Goal: Task Accomplishment & Management: Manage account settings

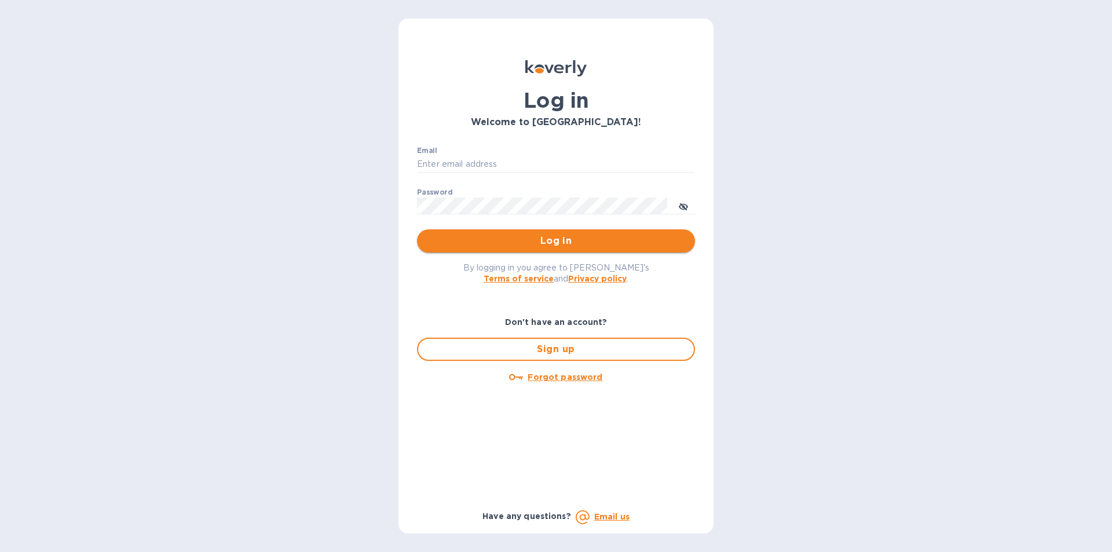
type input "matthew@mayfairliquors.com"
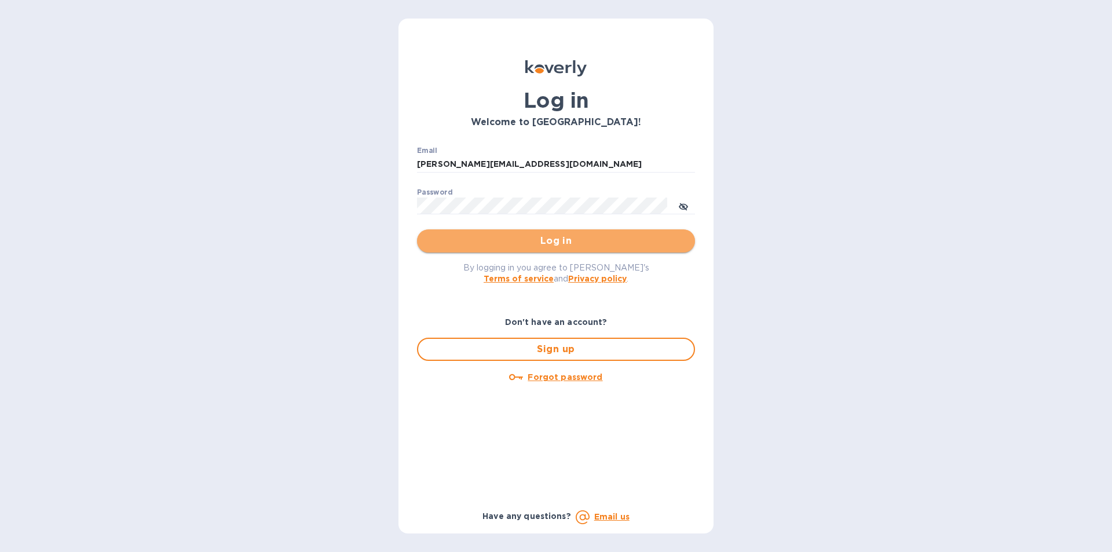
click at [513, 249] on button "Log in" at bounding box center [556, 240] width 278 height 23
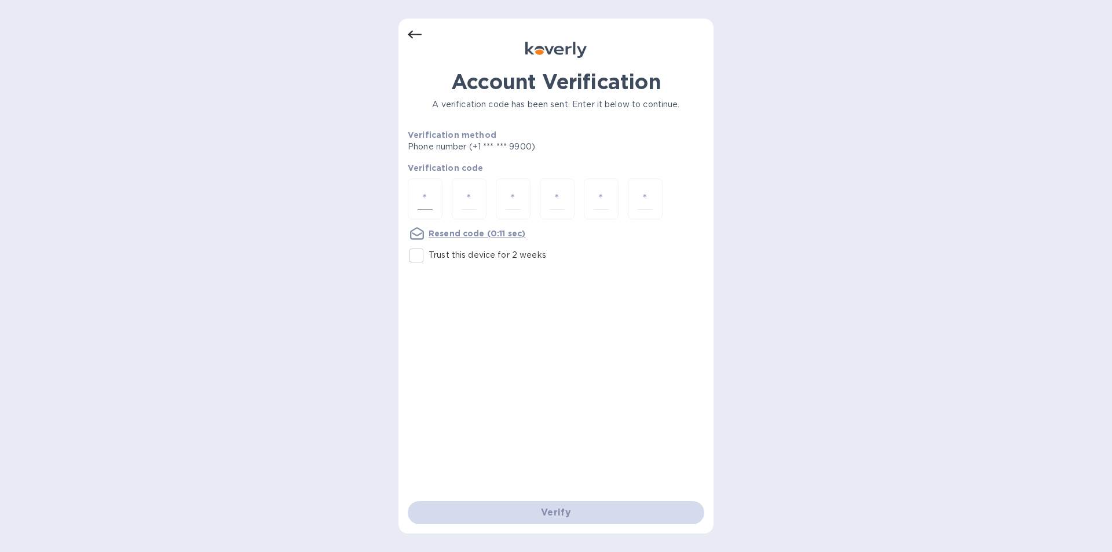
click at [427, 196] on input "number" at bounding box center [425, 198] width 15 height 21
type input "3"
type input "2"
type input "4"
type input "8"
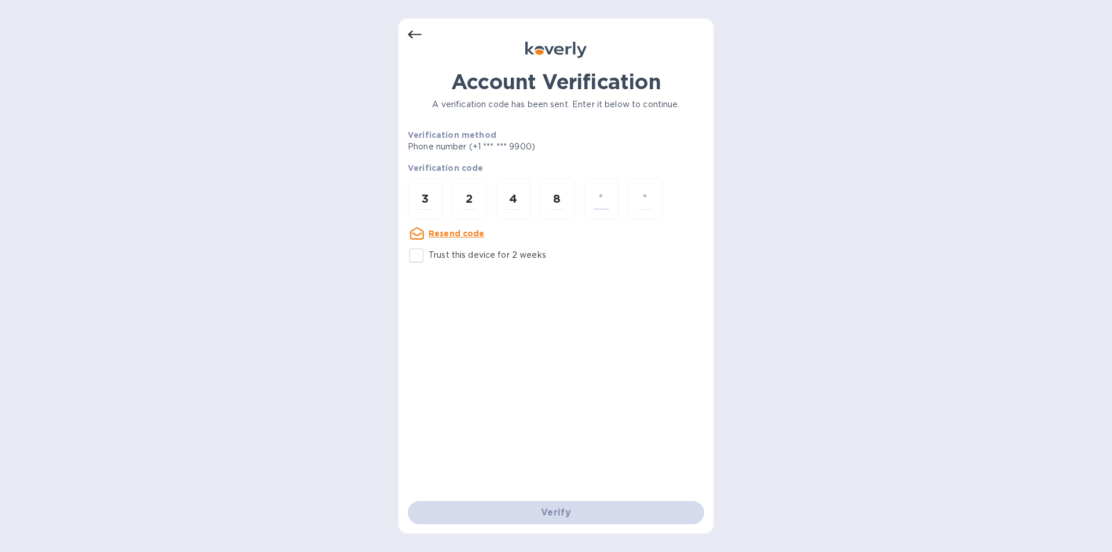
type input "0"
type input "8"
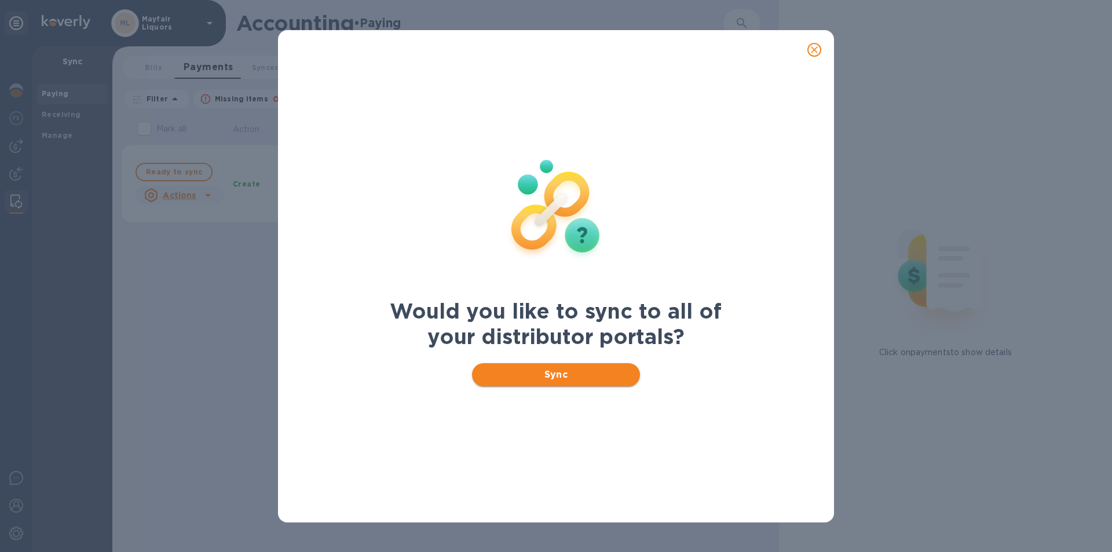
click at [582, 376] on span "Sync" at bounding box center [556, 375] width 150 height 14
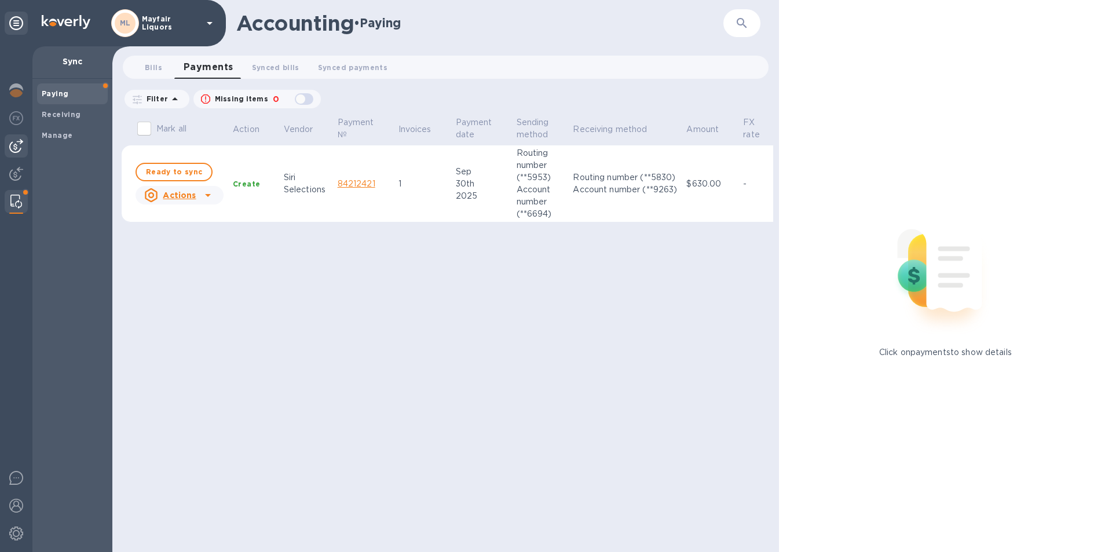
click at [14, 149] on img at bounding box center [16, 146] width 14 height 14
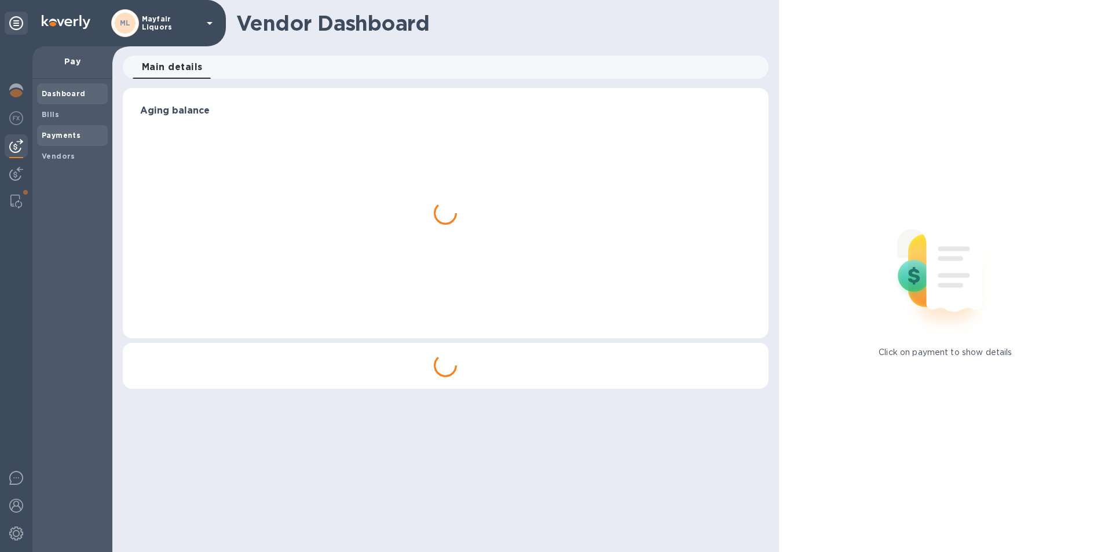
click at [52, 136] on b "Payments" at bounding box center [61, 135] width 39 height 9
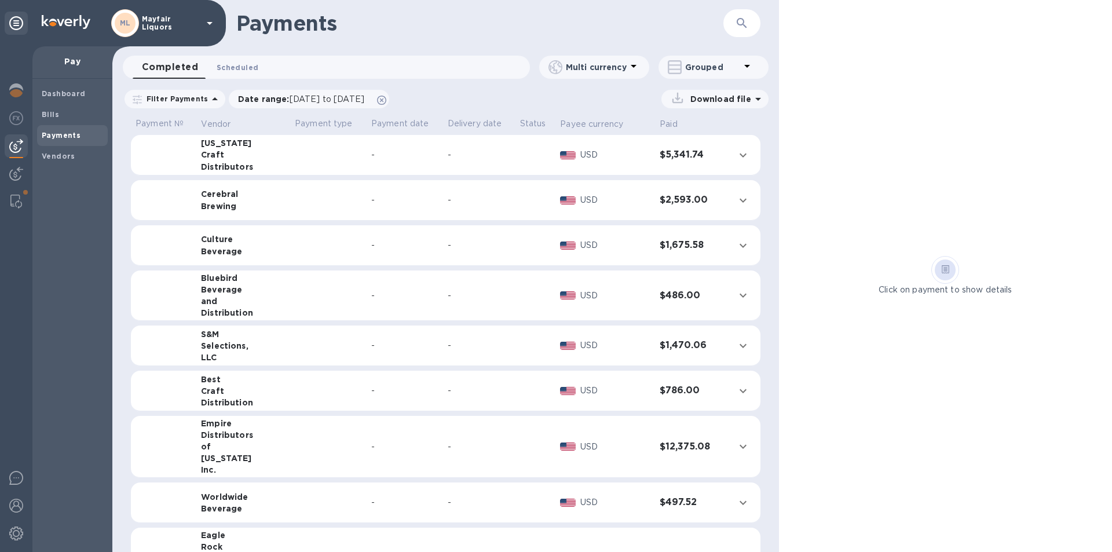
click at [230, 67] on span "Scheduled 0" at bounding box center [238, 67] width 42 height 12
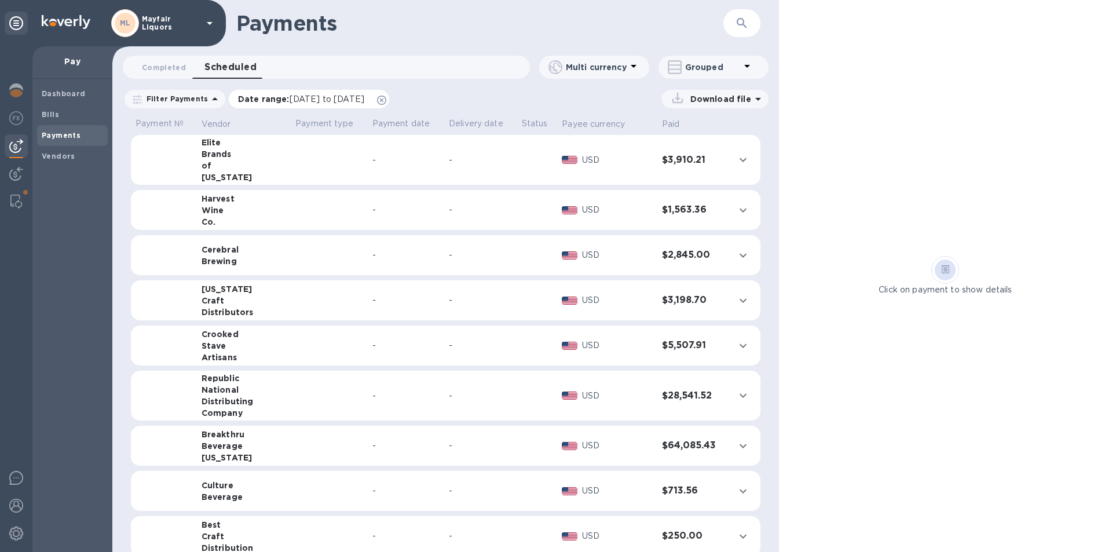
click at [307, 94] on span "[DATE] to [DATE]" at bounding box center [327, 98] width 75 height 9
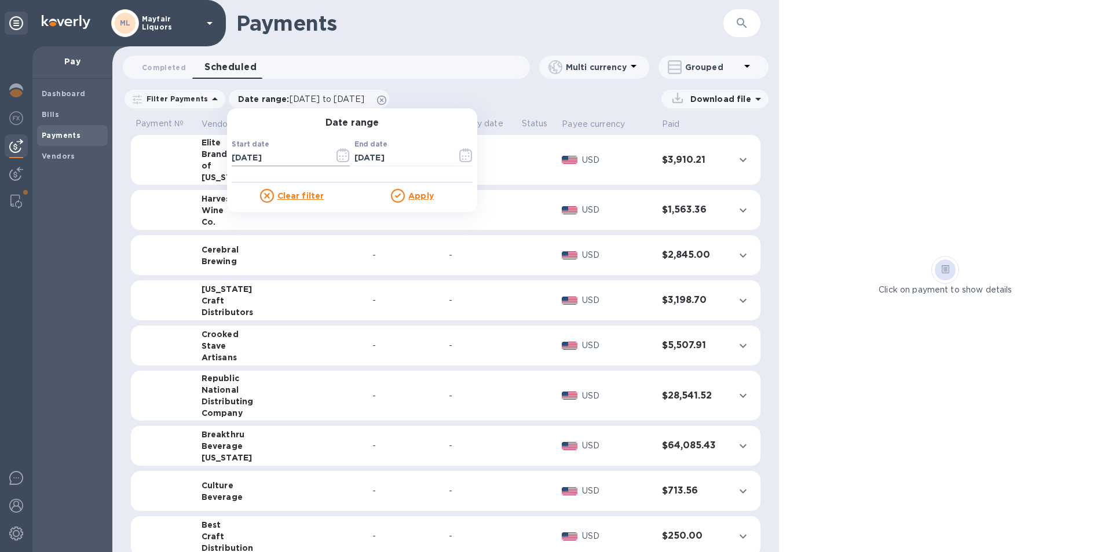
click at [338, 152] on icon "button" at bounding box center [343, 155] width 13 height 14
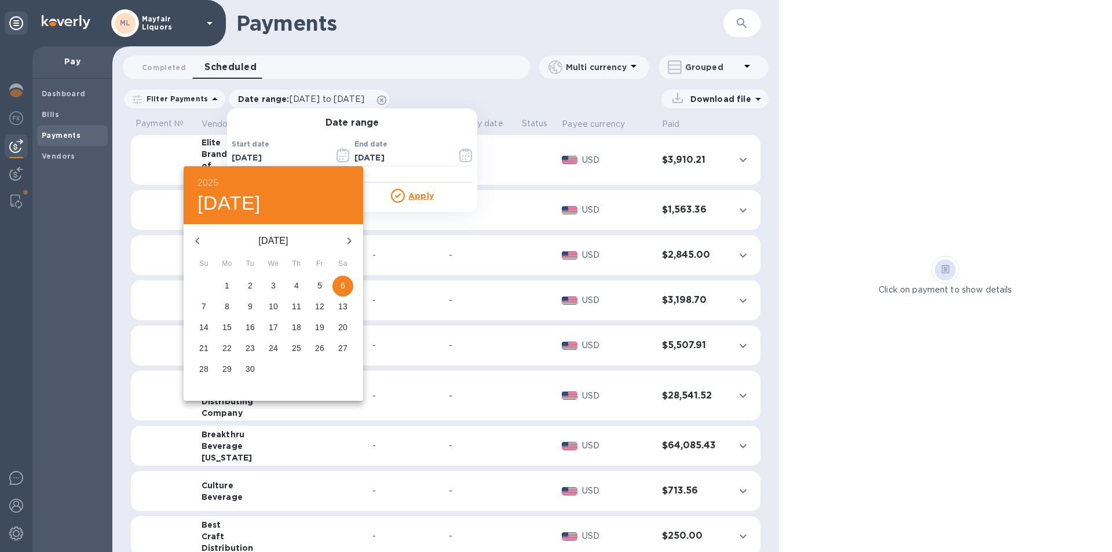
click at [351, 243] on icon "button" at bounding box center [349, 241] width 14 height 14
click at [226, 306] on p "6" at bounding box center [227, 307] width 5 height 12
type input "[DATE]"
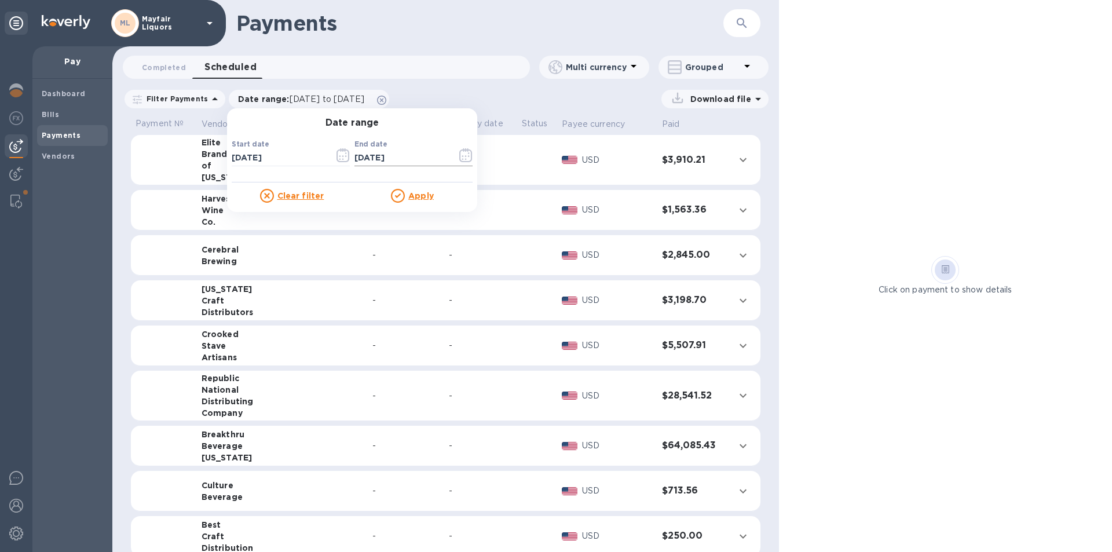
click at [468, 159] on button "button" at bounding box center [465, 155] width 27 height 28
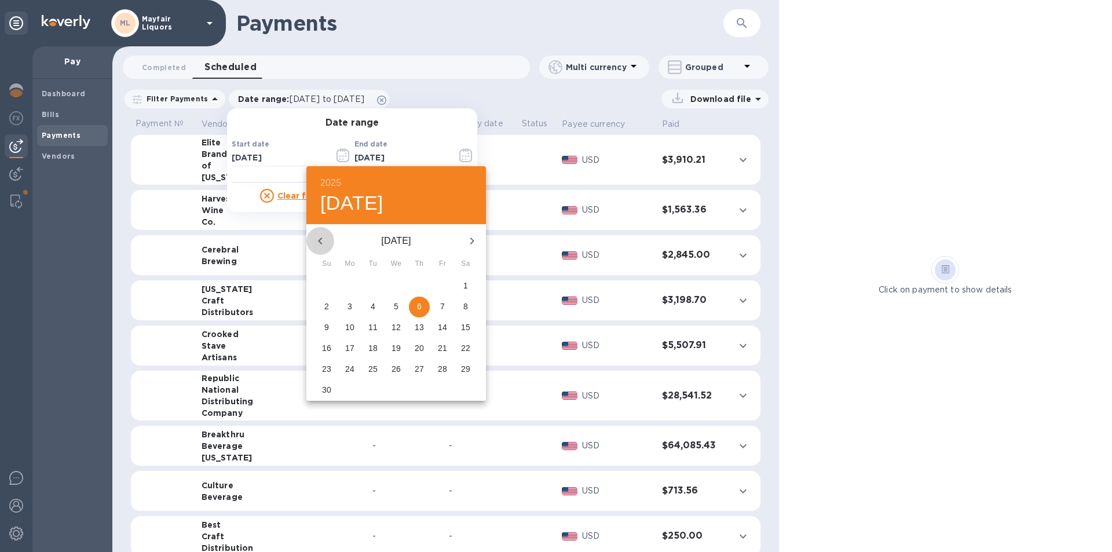
click at [326, 238] on icon "button" at bounding box center [320, 241] width 14 height 14
click at [329, 330] on p "12" at bounding box center [326, 327] width 9 height 12
type input "[DATE]"
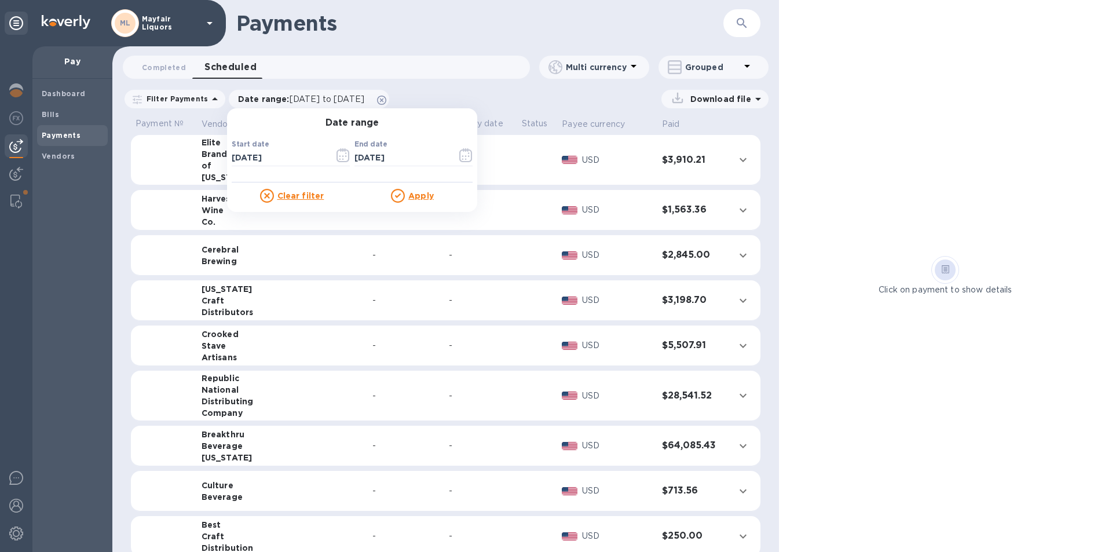
click at [416, 194] on u "Apply" at bounding box center [420, 195] width 25 height 9
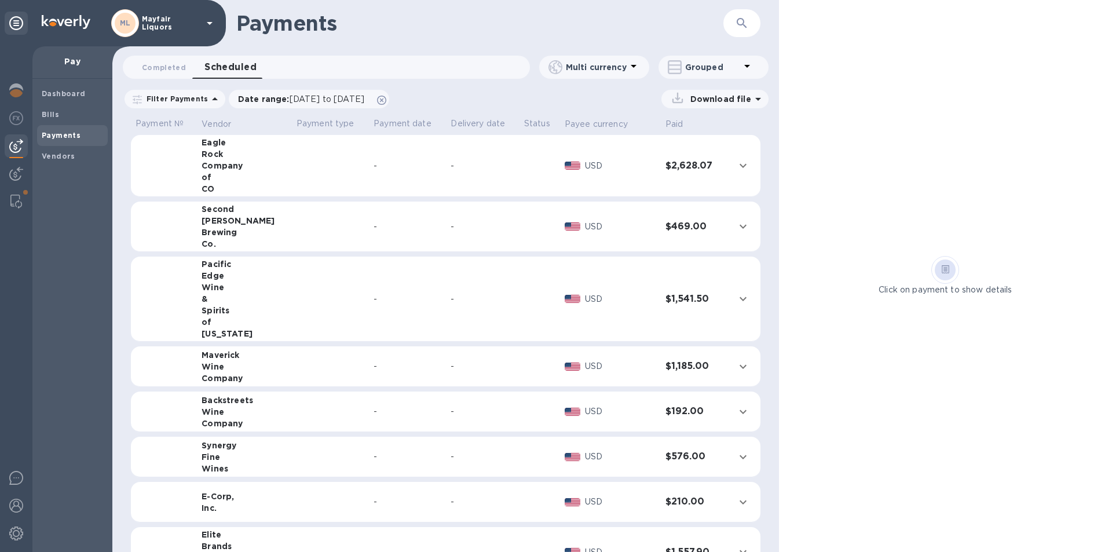
click at [726, 104] on p "Download file" at bounding box center [718, 99] width 65 height 12
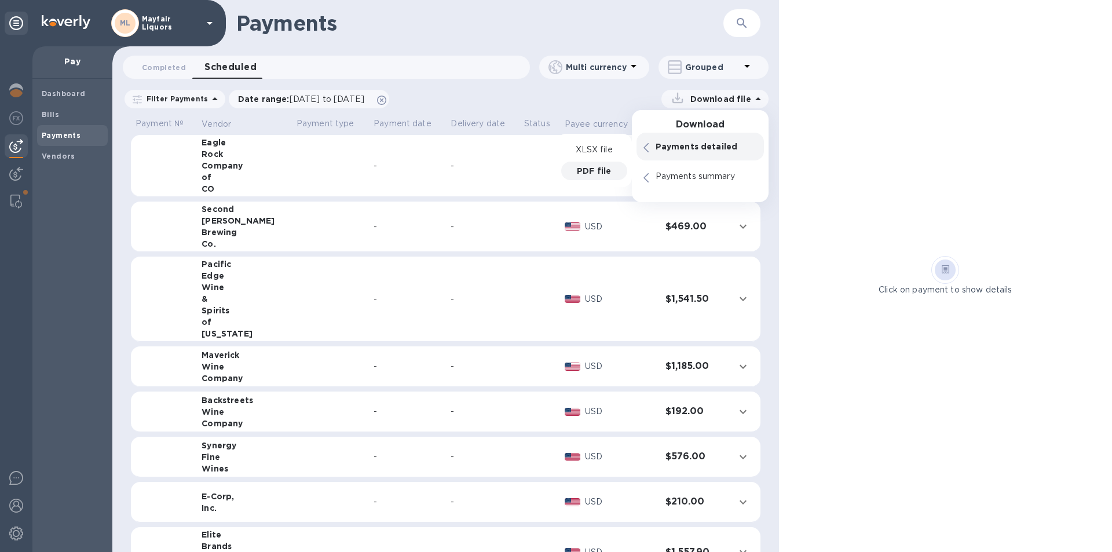
click at [606, 171] on p "PDF file" at bounding box center [594, 171] width 34 height 12
